Goal: Navigation & Orientation: Find specific page/section

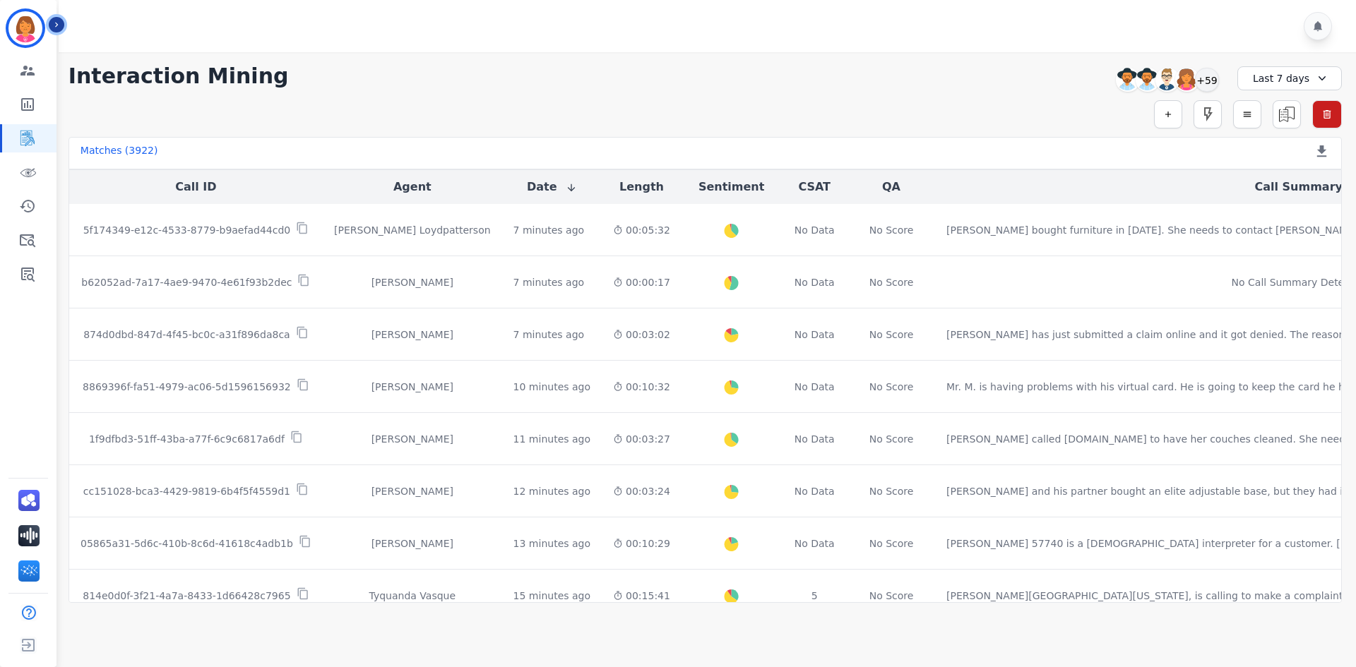
click at [62, 27] on button "Icon description" at bounding box center [57, 25] width 16 height 16
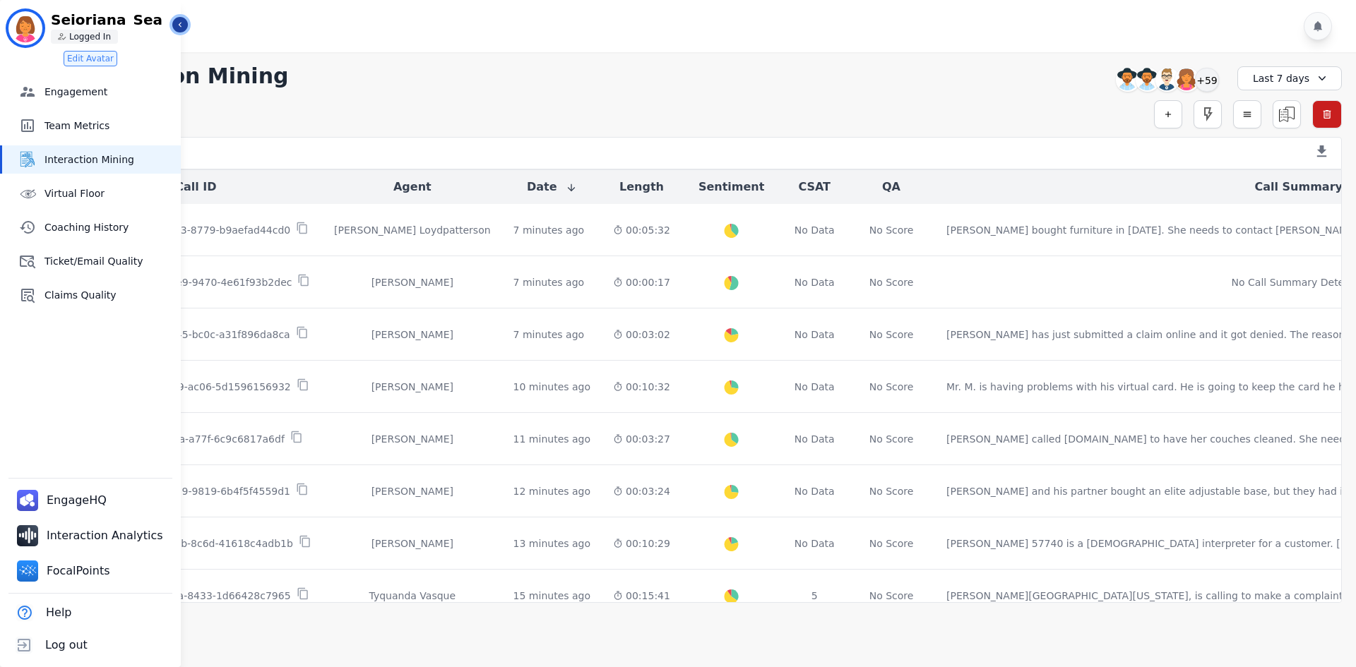
click at [186, 24] on button "Icon description" at bounding box center [180, 25] width 16 height 16
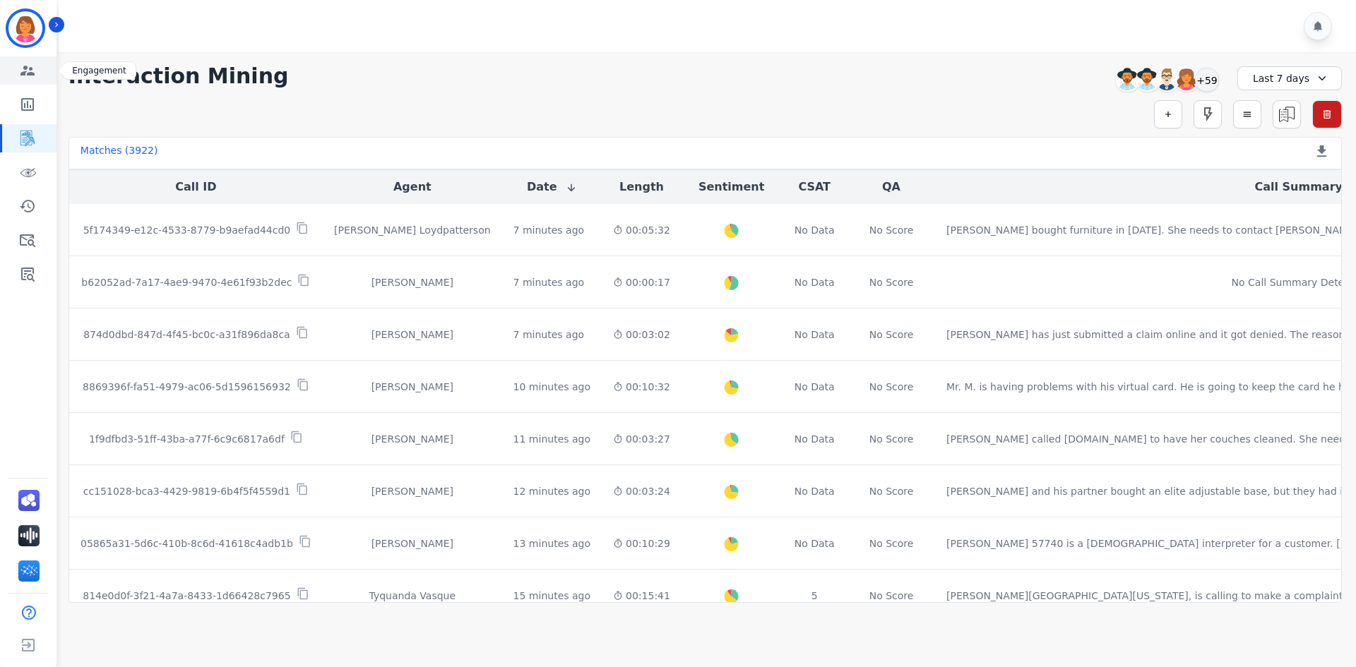
click at [32, 80] on link "Sidebar" at bounding box center [29, 70] width 54 height 28
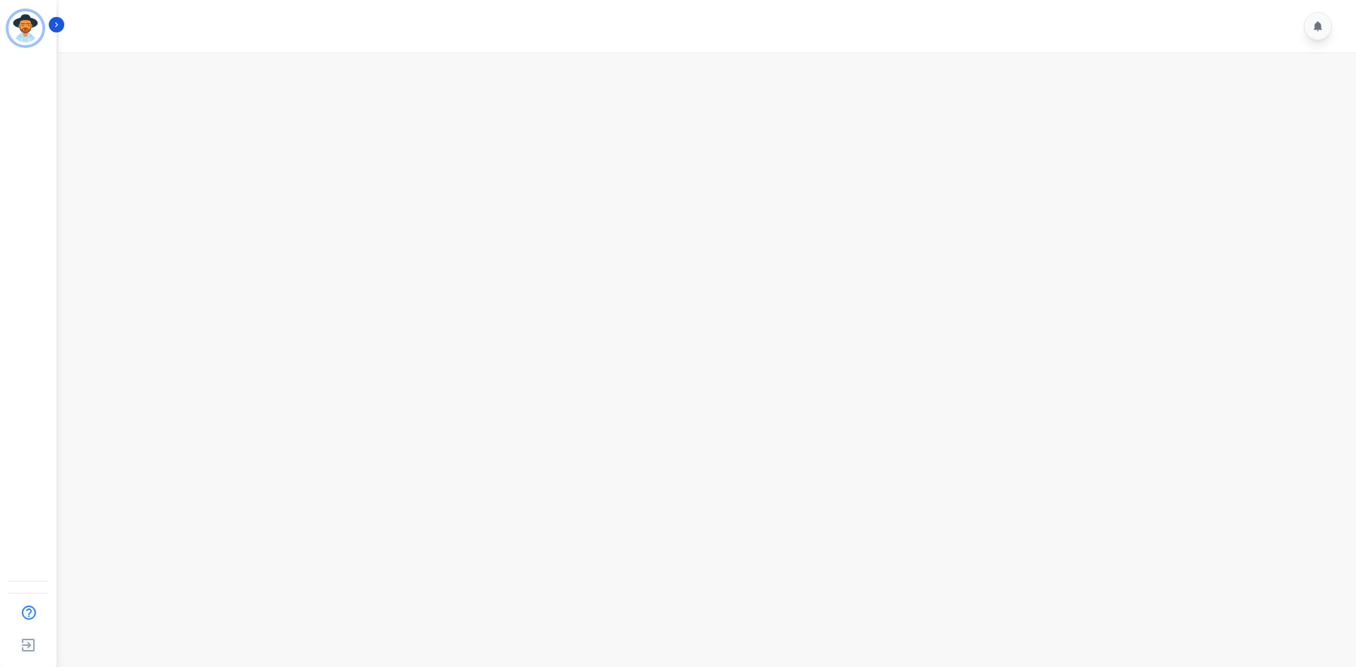
click at [1343, 147] on main at bounding box center [704, 385] width 1301 height 667
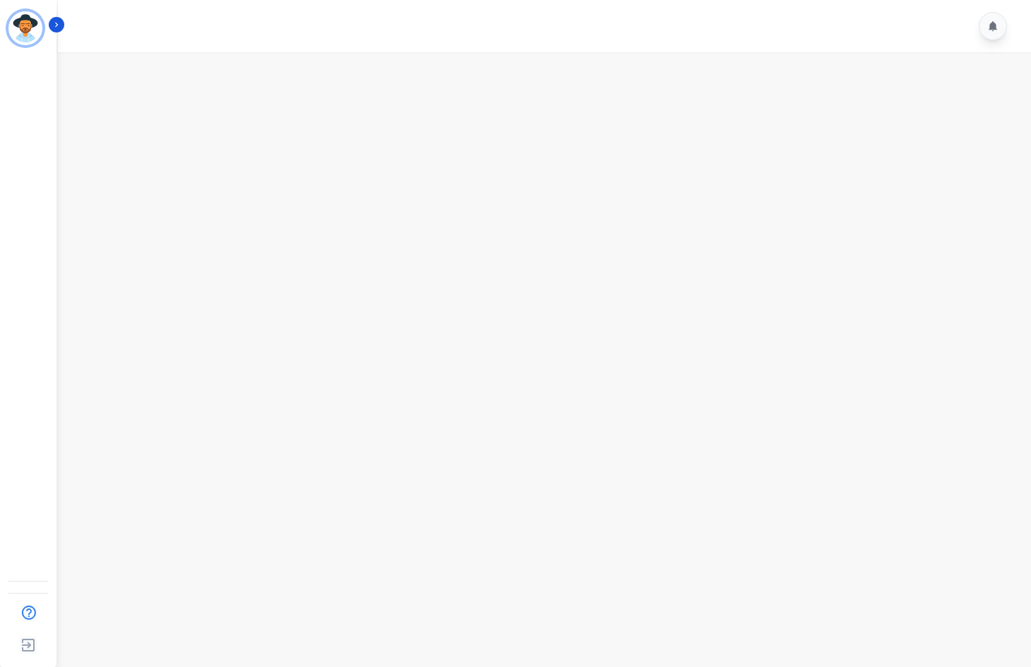
click at [722, 202] on main at bounding box center [542, 385] width 977 height 667
click at [861, 357] on main at bounding box center [542, 385] width 977 height 667
drag, startPoint x: 68, startPoint y: 0, endPoint x: 539, endPoint y: 169, distance: 499.6
click at [539, 169] on main at bounding box center [542, 385] width 977 height 667
